Goal: Information Seeking & Learning: Learn about a topic

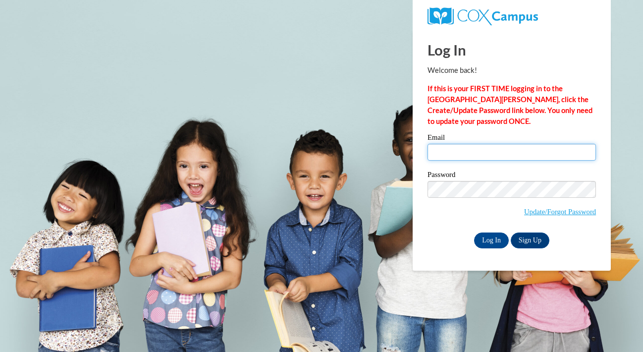
click at [469, 156] on input "Email" at bounding box center [511, 152] width 168 height 17
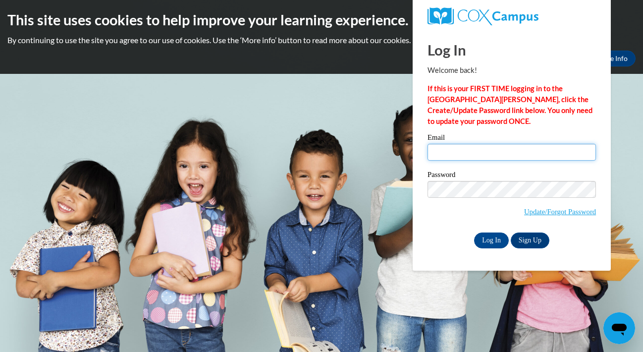
type input "[EMAIL_ADDRESS][DOMAIN_NAME]"
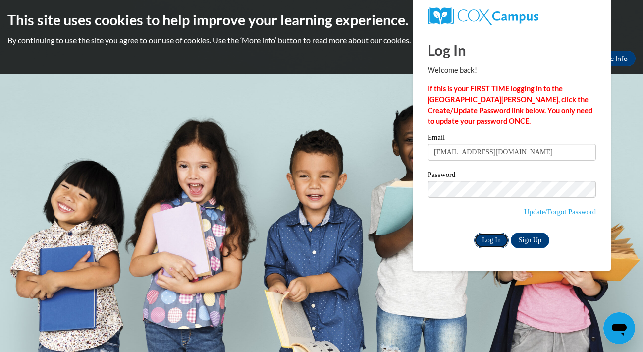
click at [491, 233] on input "Log In" at bounding box center [491, 240] width 35 height 16
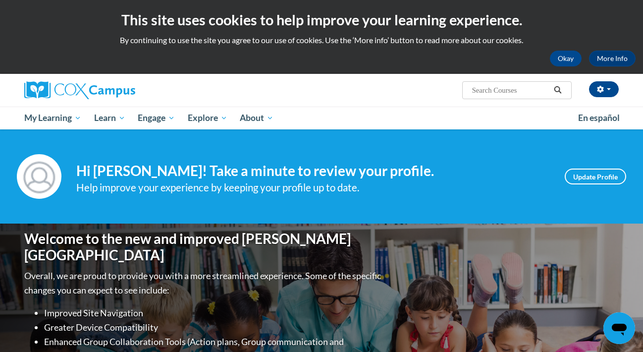
click at [475, 93] on input "Search..." at bounding box center [510, 90] width 79 height 12
paste input "eaching Writing to K-3"
type input "eaching Writing to K-3"
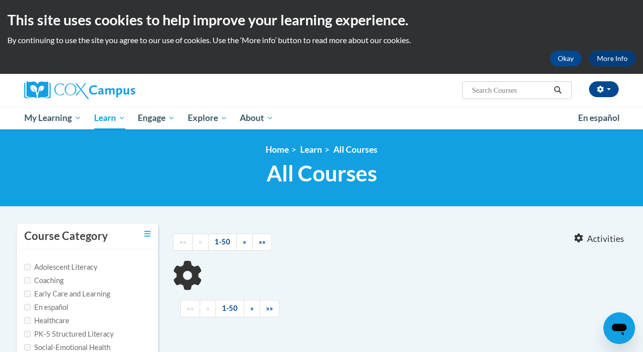
type input "eaching Writing to K-3"
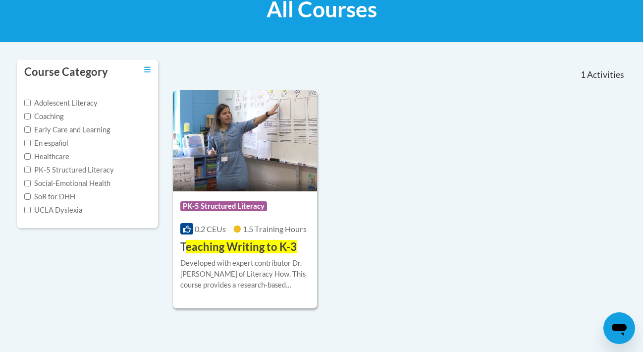
scroll to position [164, 0]
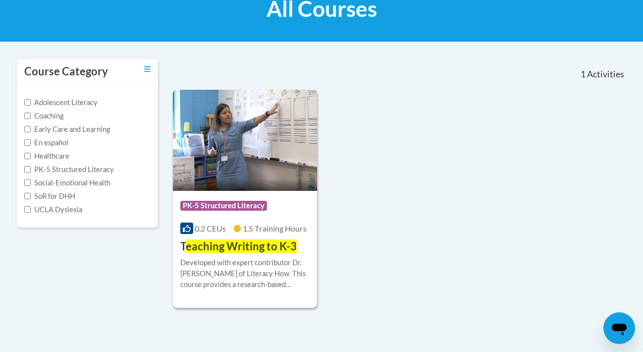
click at [261, 220] on div "Course Category: PK-5 Structured Literacy 0.2 CEUs 1.5 Training Hours COURSE T …" at bounding box center [245, 222] width 144 height 63
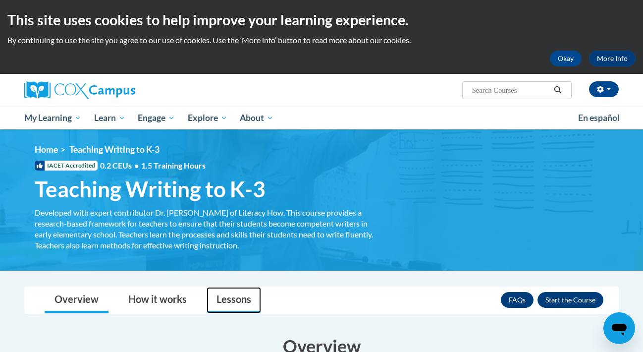
click at [228, 298] on link "Lessons" at bounding box center [234, 300] width 54 height 26
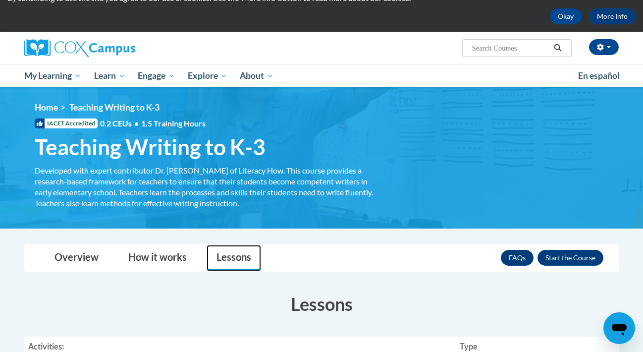
scroll to position [38, 0]
